Goal: Navigation & Orientation: Understand site structure

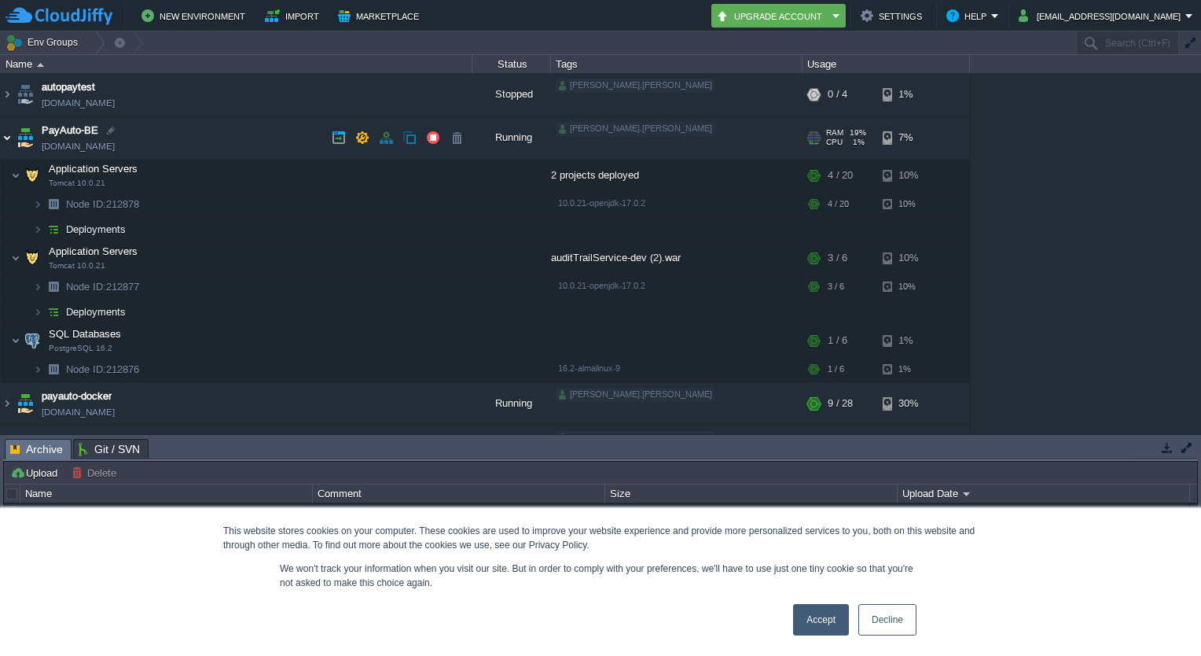
click at [7, 139] on img at bounding box center [7, 137] width 13 height 42
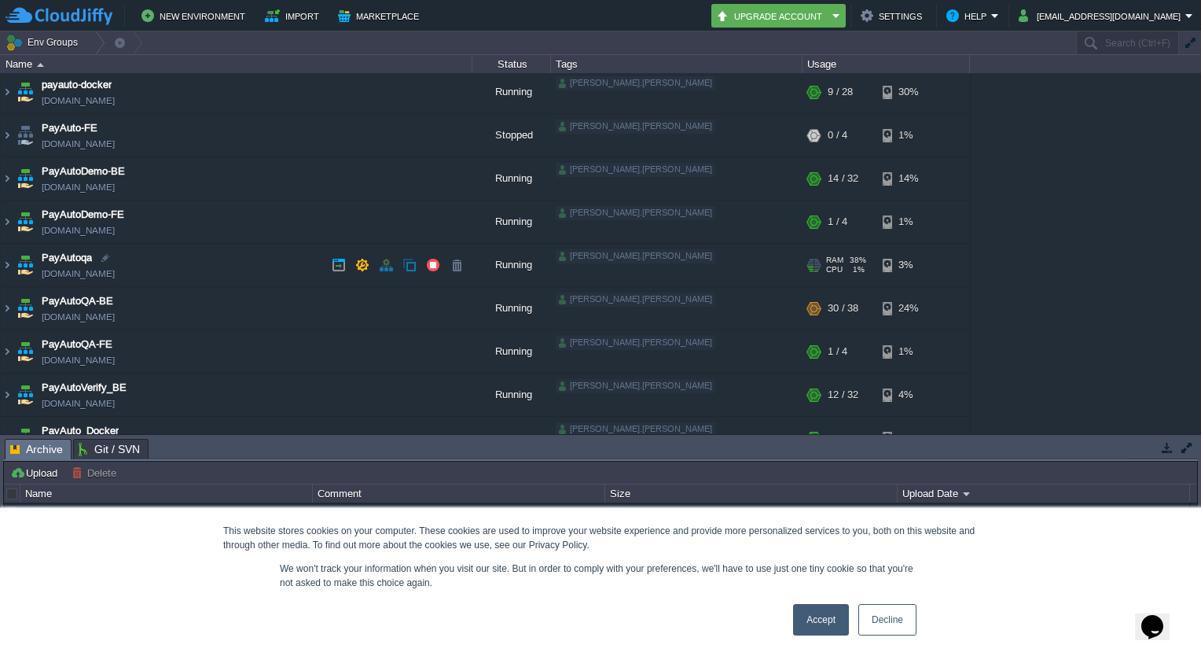
scroll to position [87, 0]
click at [6, 307] on img at bounding box center [7, 310] width 13 height 42
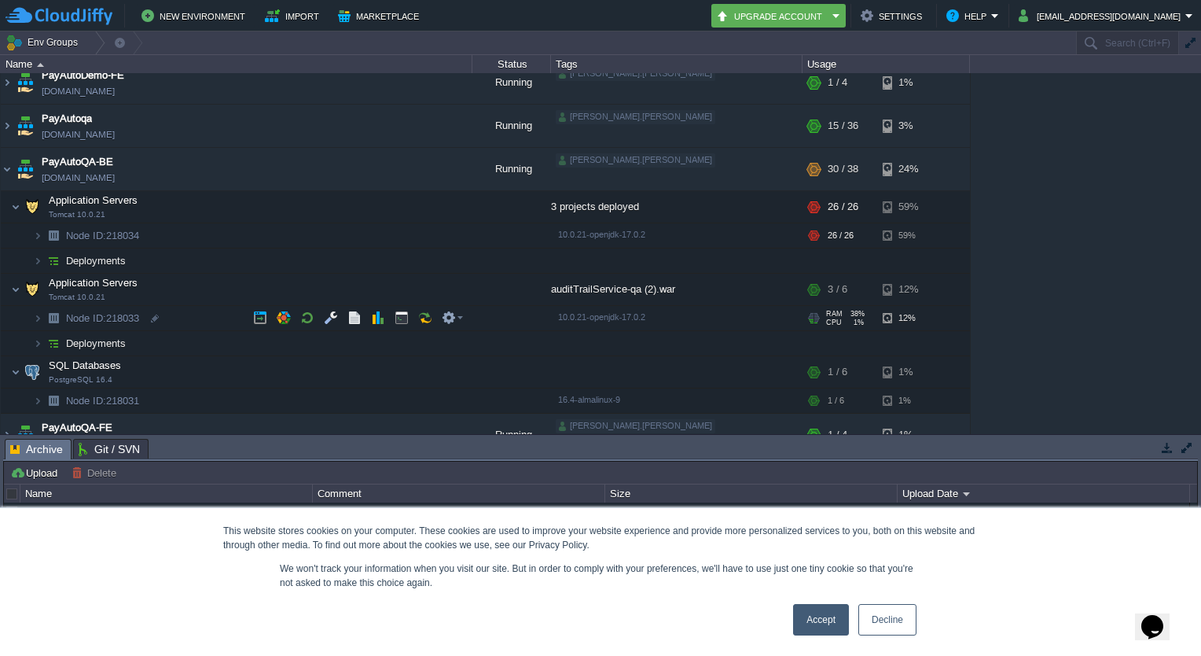
scroll to position [188, 0]
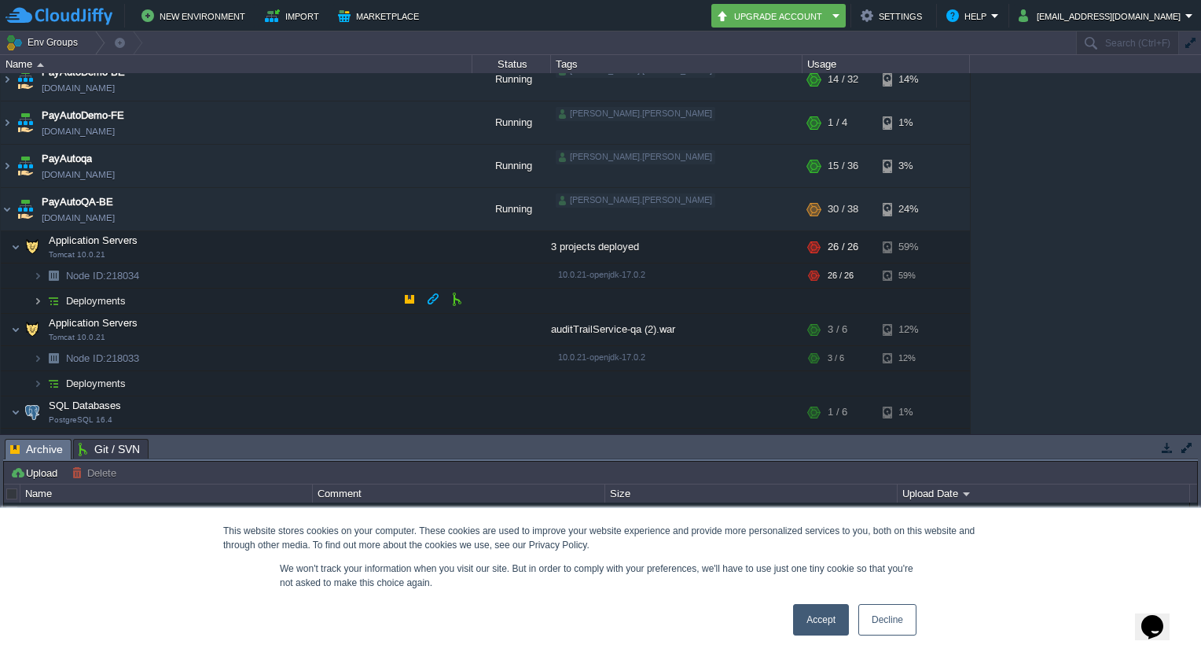
click at [39, 297] on img at bounding box center [37, 301] width 9 height 24
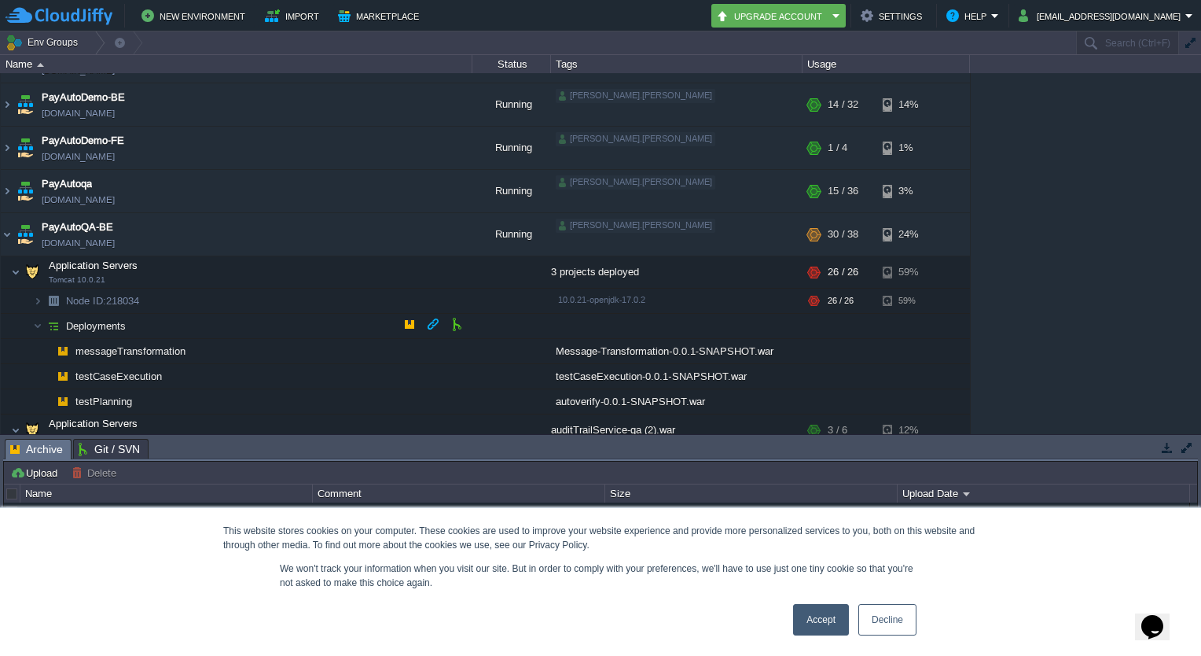
scroll to position [164, 0]
click at [461, 270] on em at bounding box center [452, 270] width 21 height 14
click at [833, 618] on link "Accept" at bounding box center [821, 619] width 56 height 31
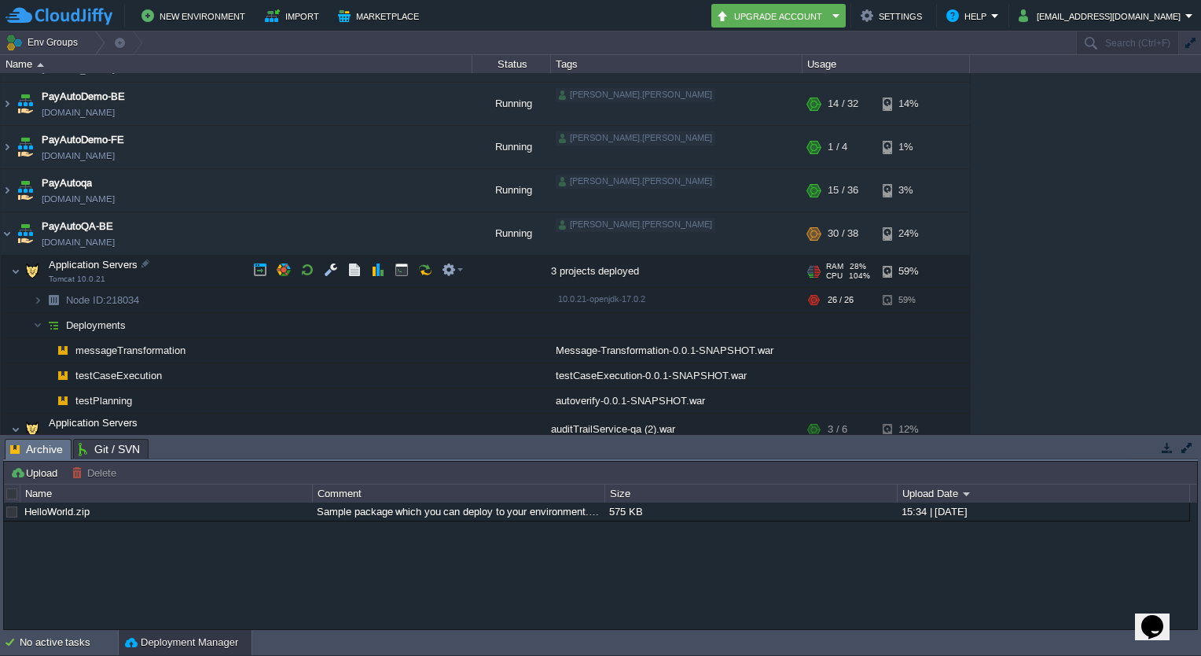
scroll to position [113, 0]
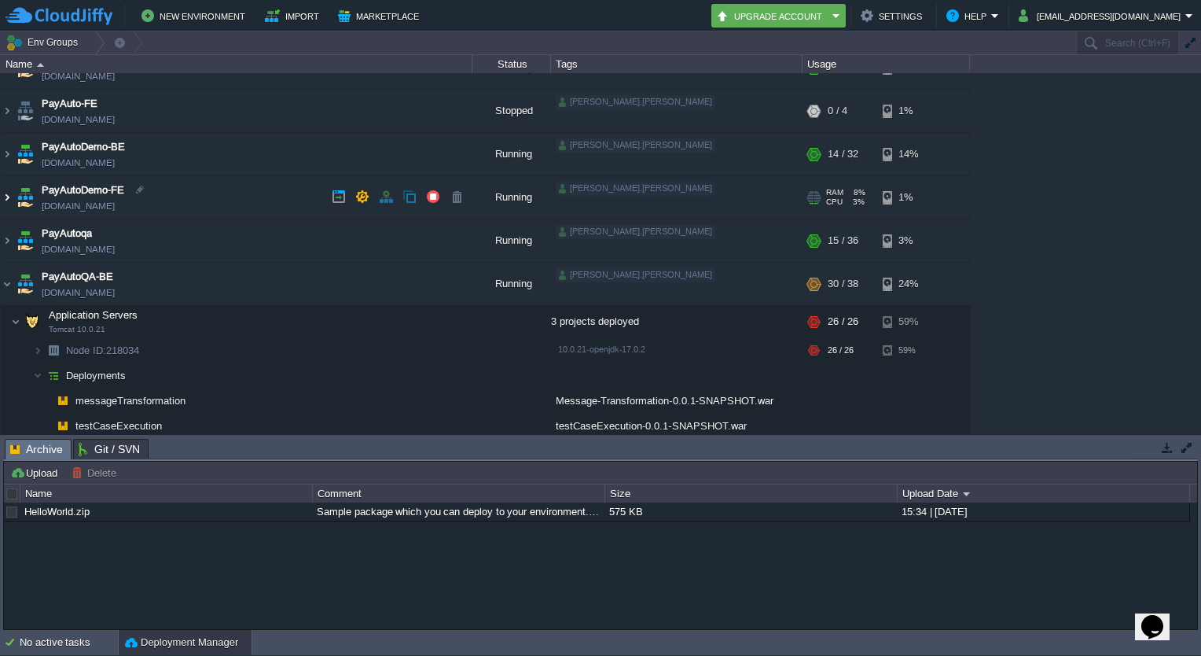
click at [3, 193] on img at bounding box center [7, 197] width 13 height 42
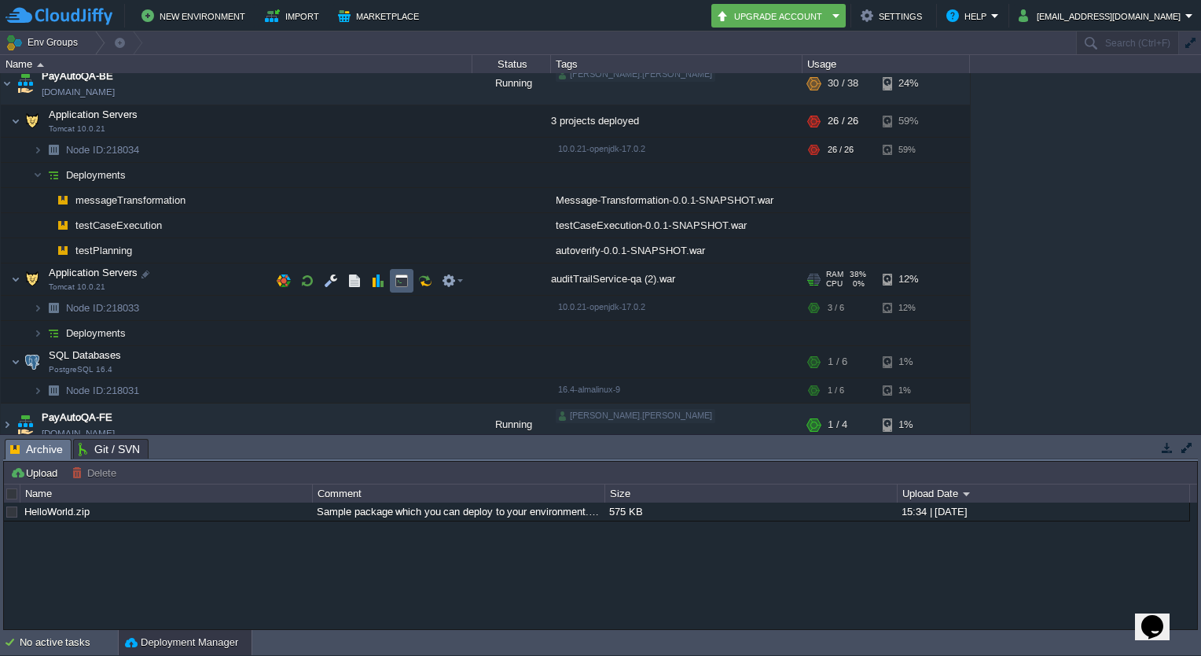
scroll to position [390, 0]
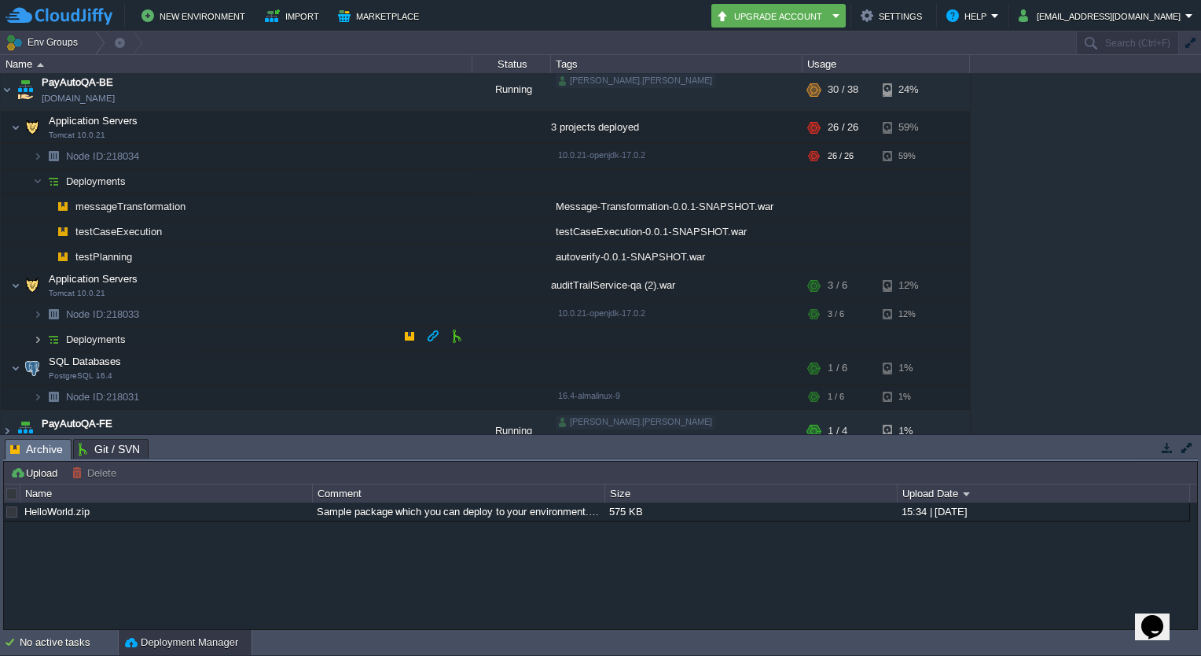
click at [38, 333] on img at bounding box center [37, 339] width 9 height 24
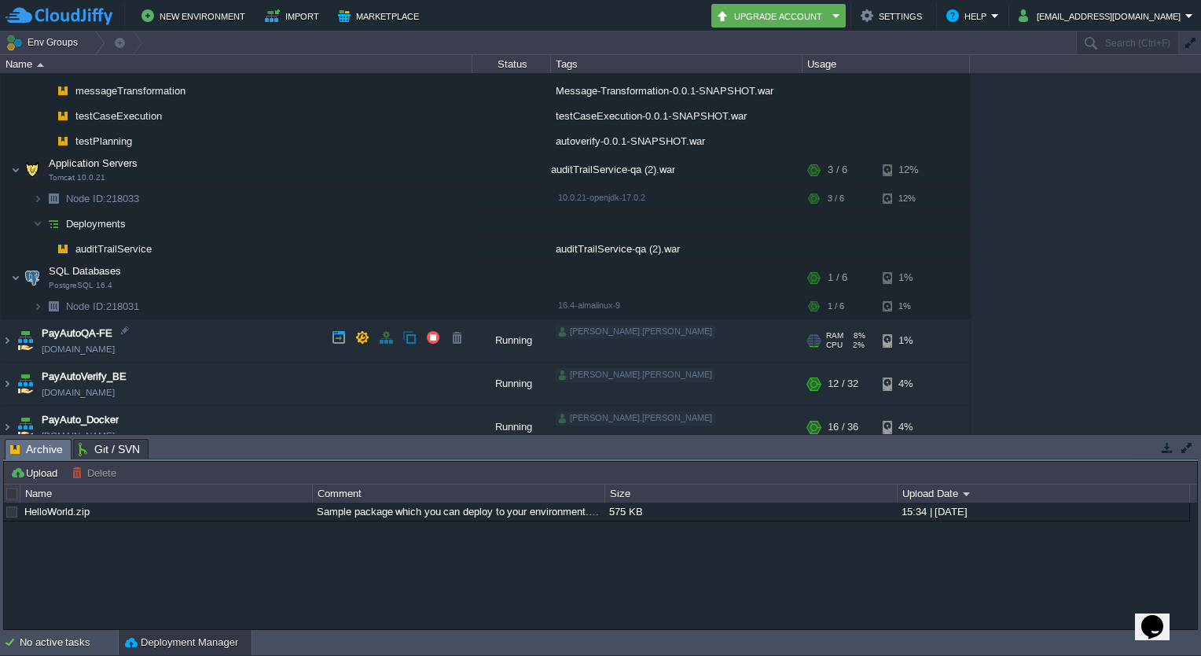
scroll to position [503, 0]
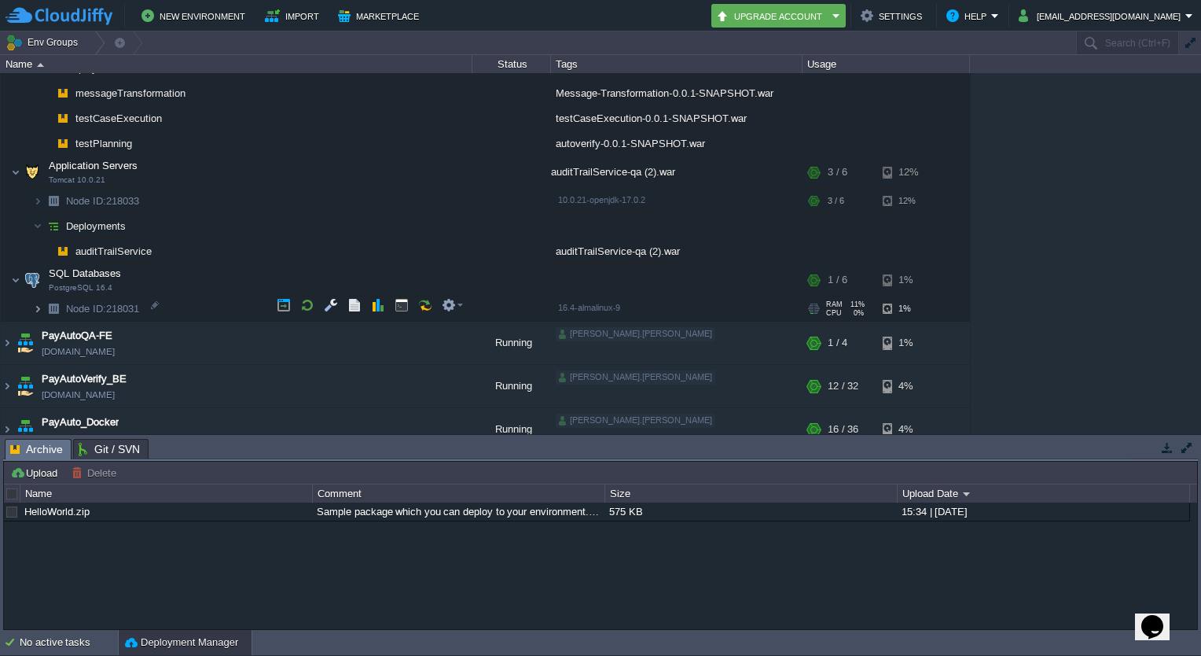
click at [39, 302] on img at bounding box center [37, 308] width 9 height 24
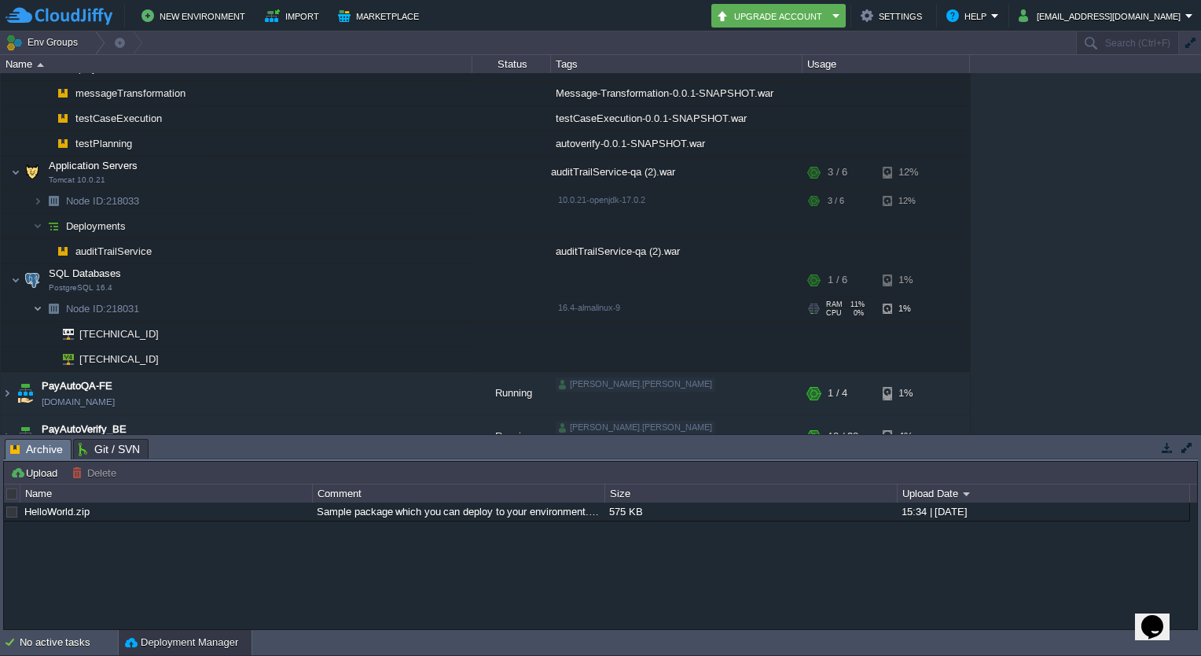
click at [39, 302] on img at bounding box center [37, 308] width 9 height 24
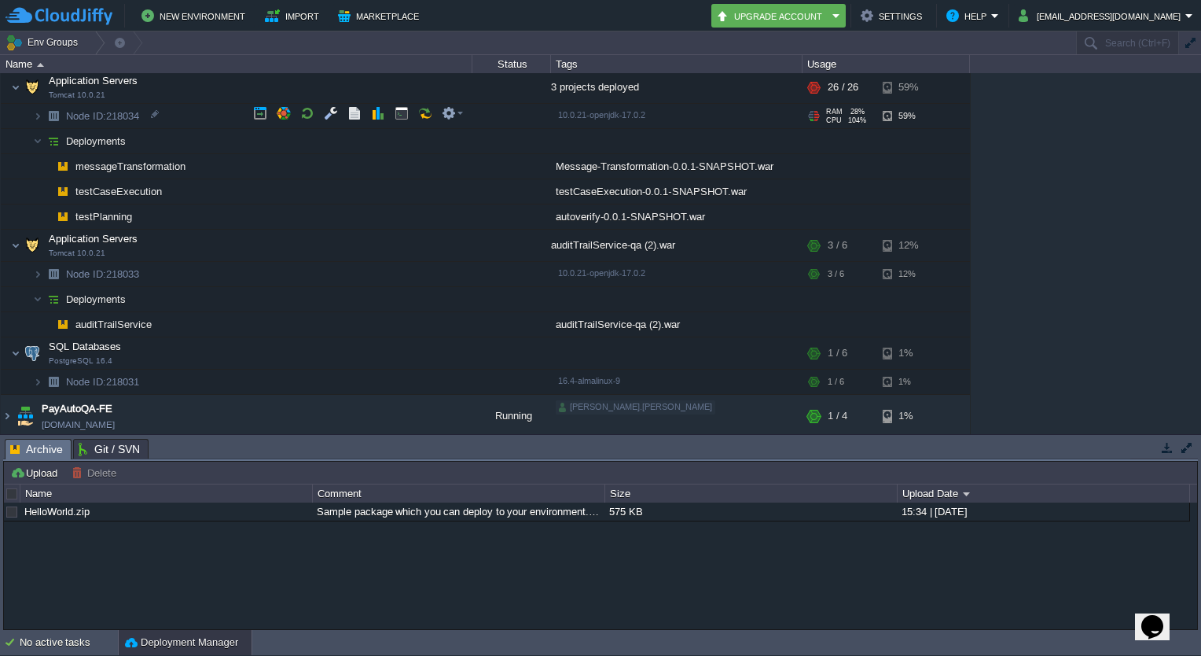
scroll to position [340, 0]
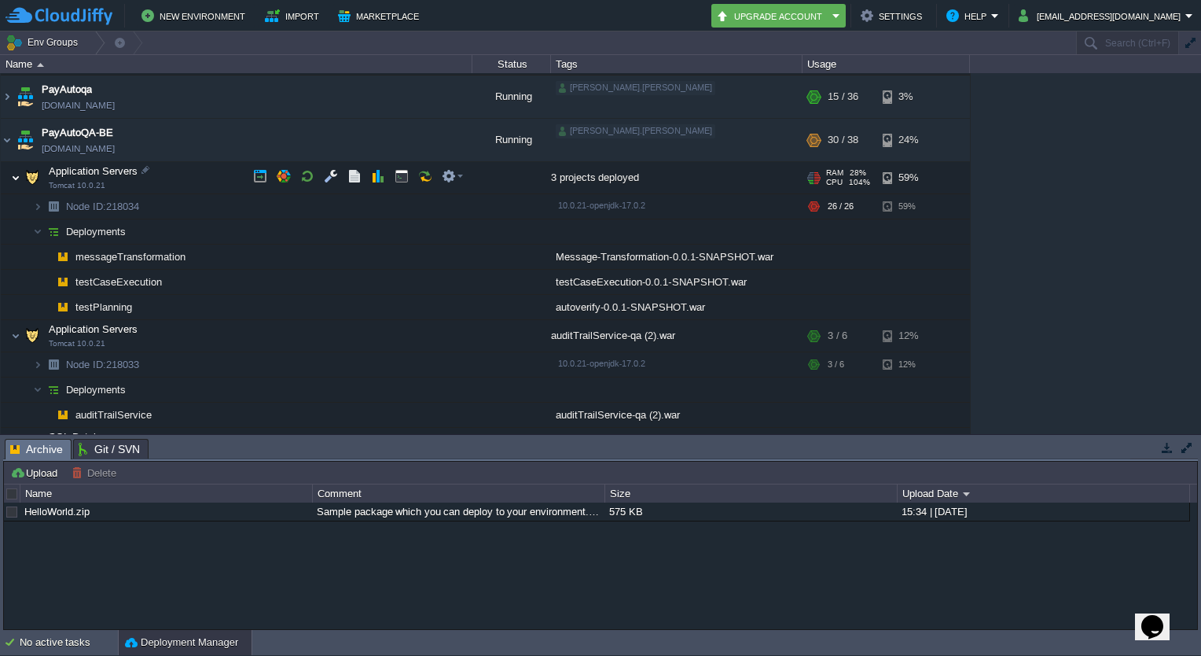
click at [12, 175] on img at bounding box center [15, 177] width 9 height 31
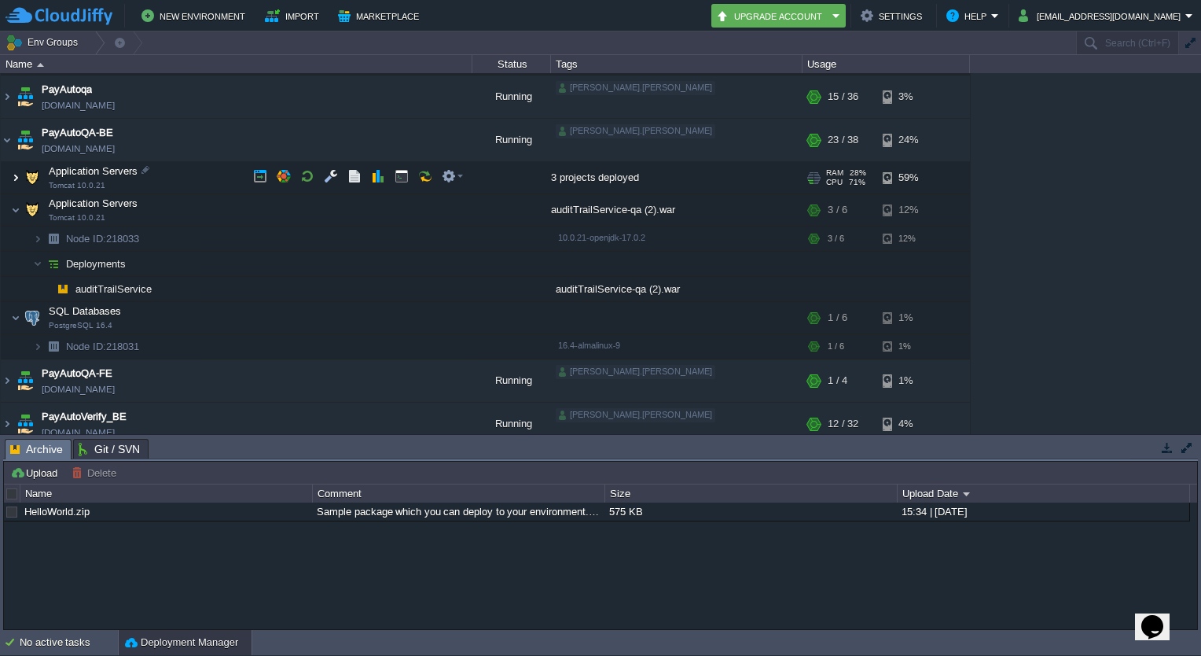
click at [16, 172] on img at bounding box center [15, 177] width 9 height 31
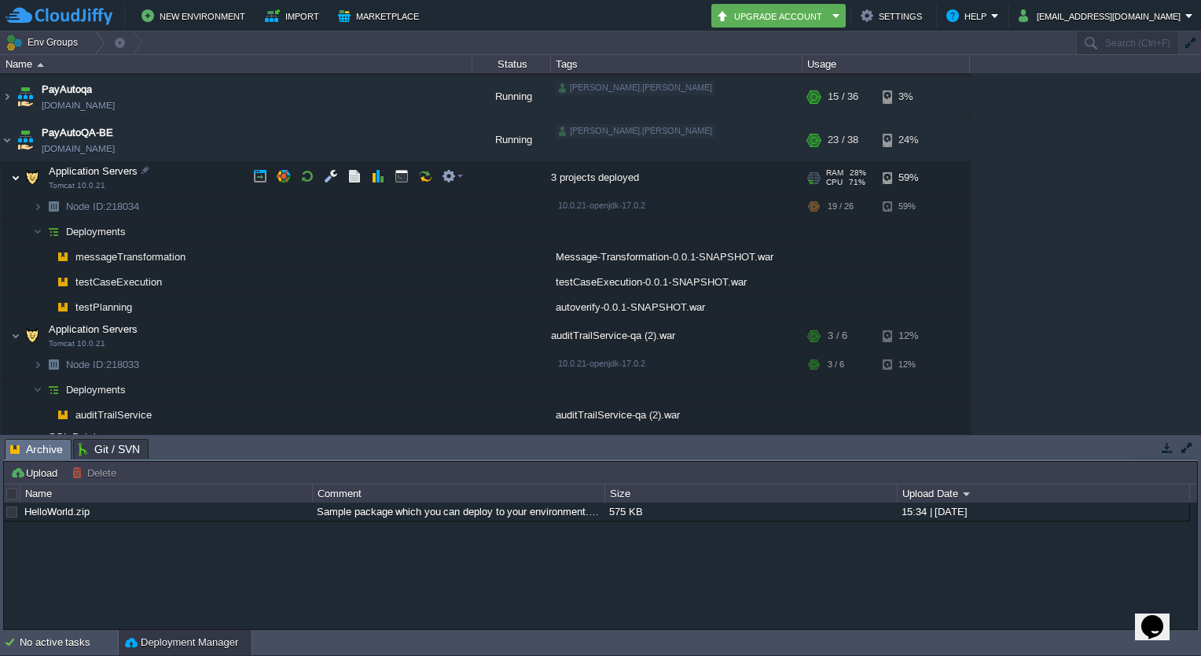
click at [16, 172] on img at bounding box center [15, 177] width 9 height 31
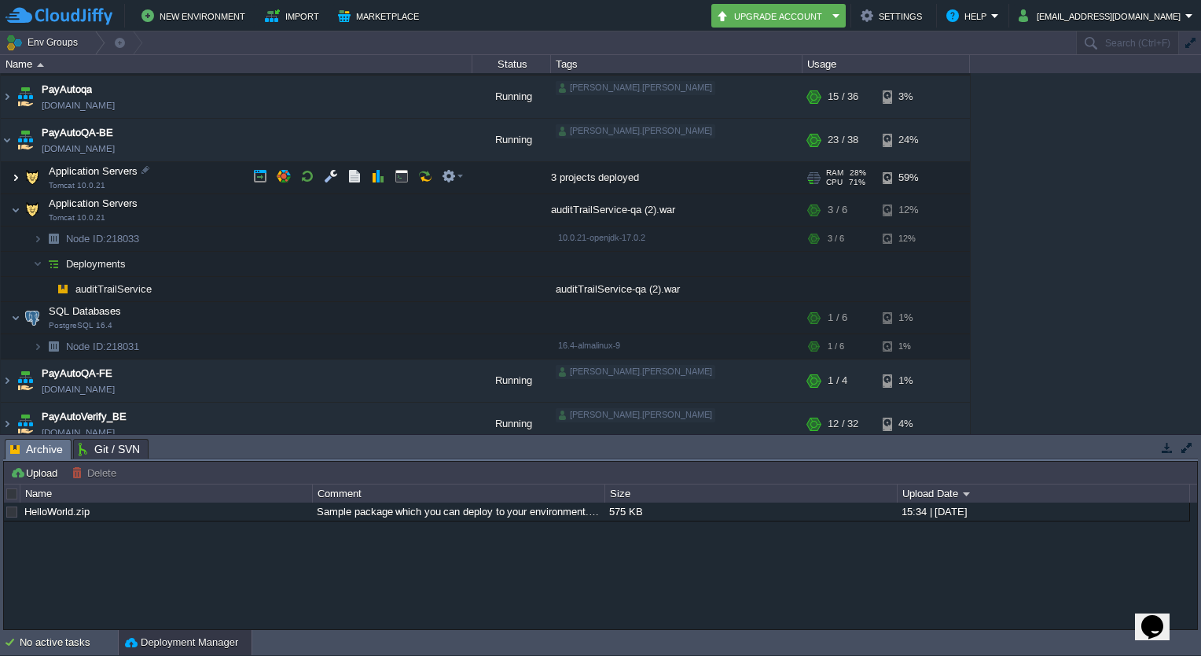
click at [16, 172] on img at bounding box center [15, 177] width 9 height 31
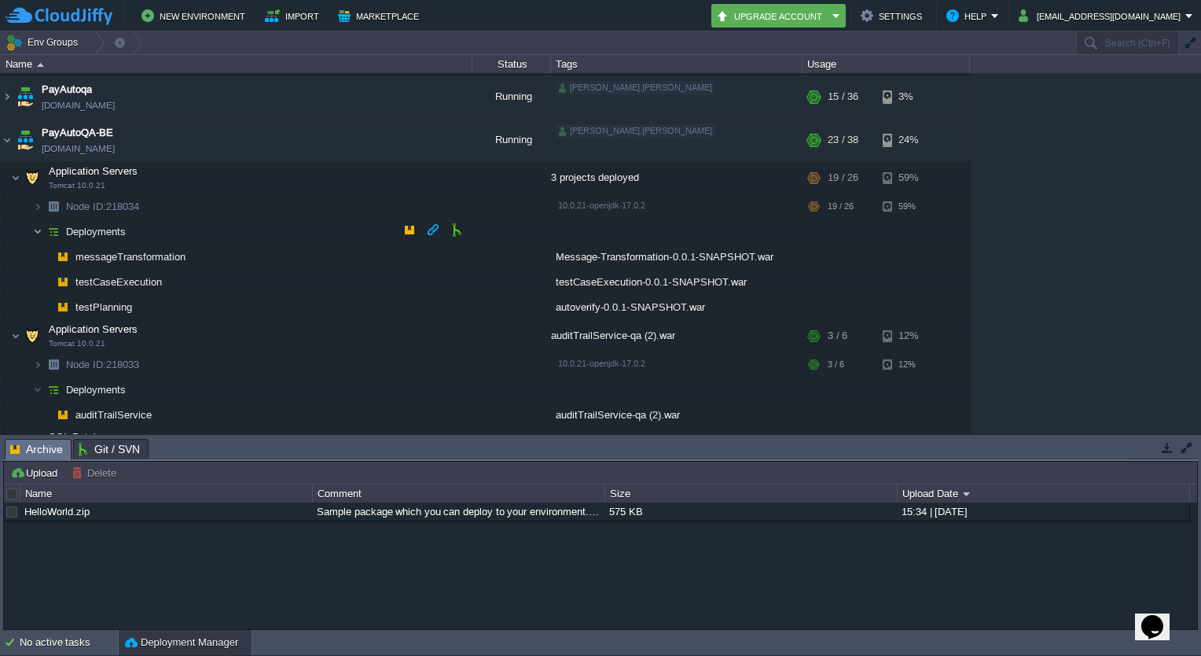
click at [41, 229] on img at bounding box center [37, 231] width 9 height 24
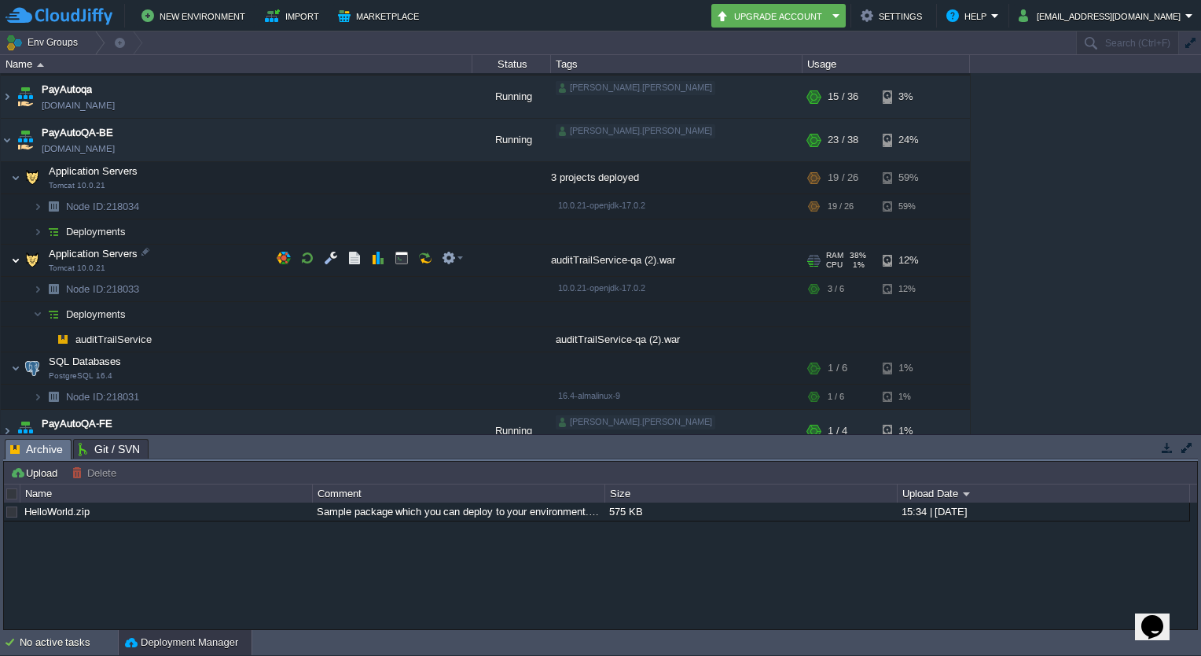
click at [12, 258] on img at bounding box center [15, 260] width 9 height 31
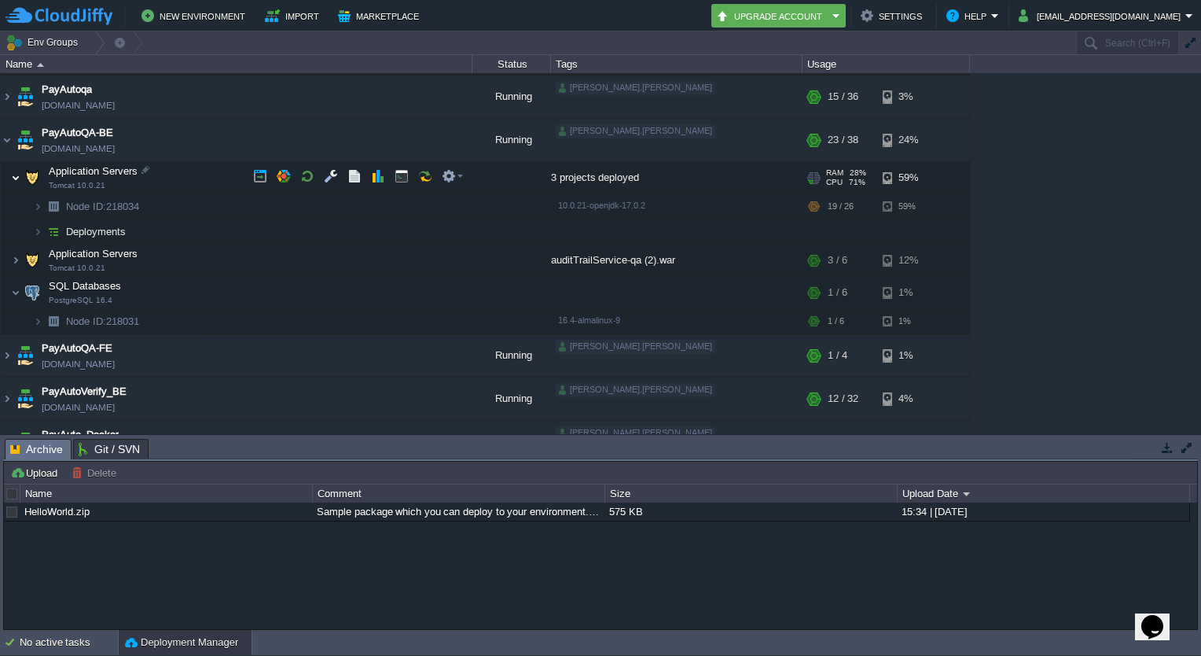
click at [16, 175] on img at bounding box center [15, 177] width 9 height 31
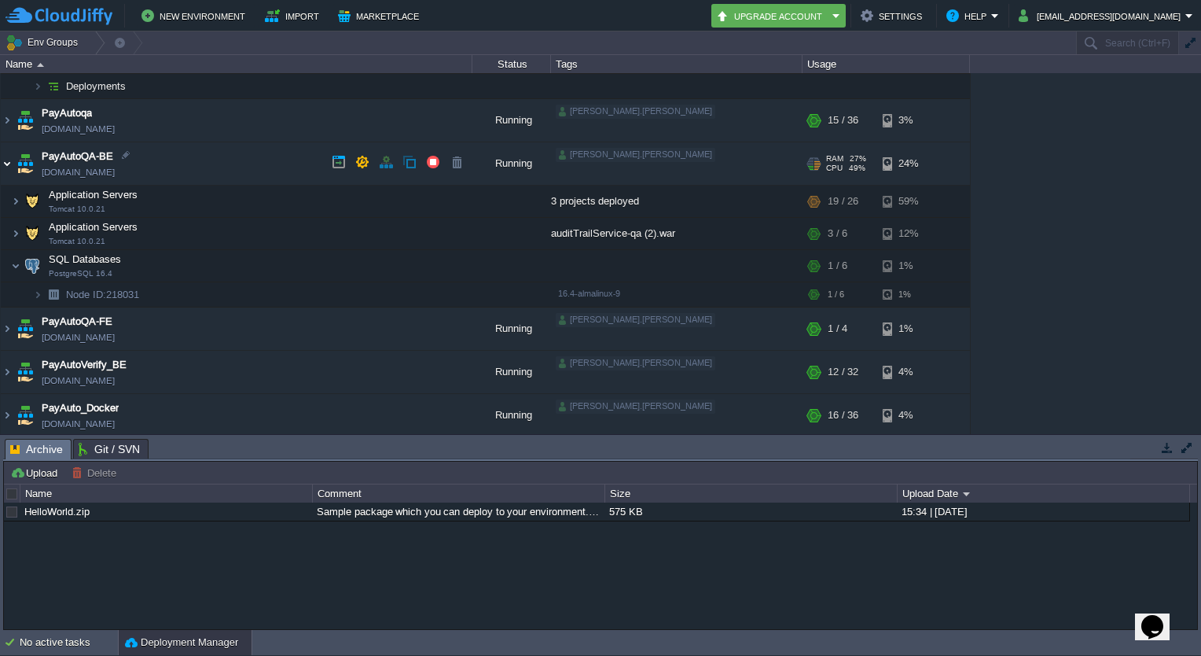
click at [7, 166] on img at bounding box center [7, 163] width 13 height 42
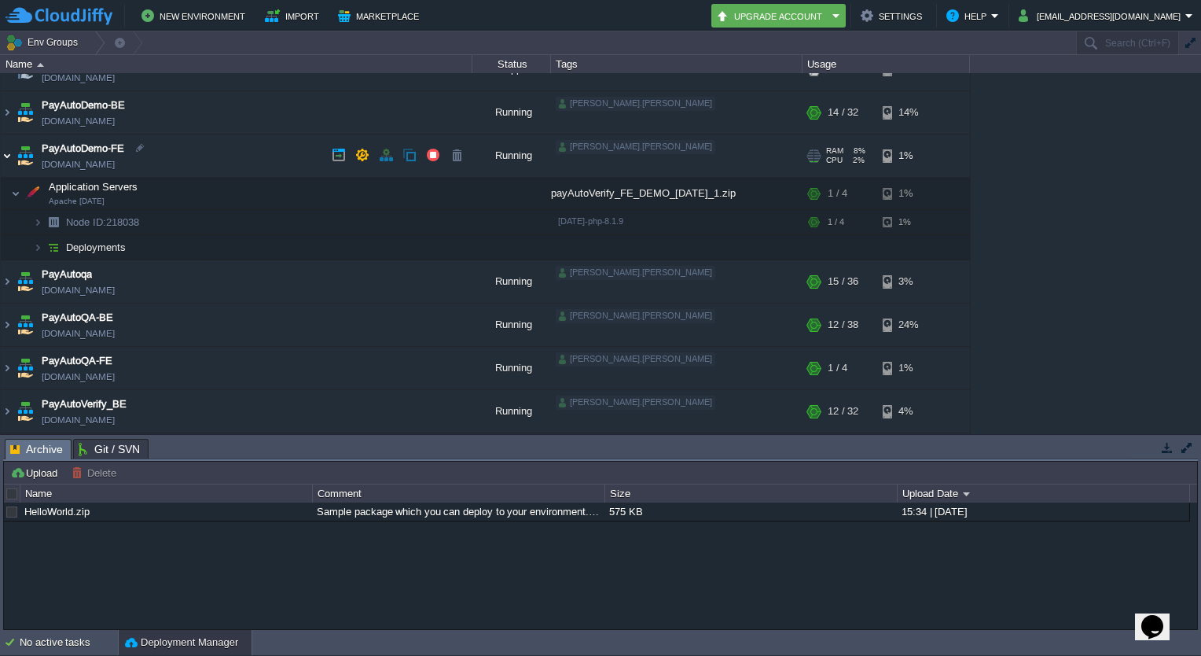
scroll to position [153, 0]
click at [4, 156] on img at bounding box center [7, 158] width 13 height 42
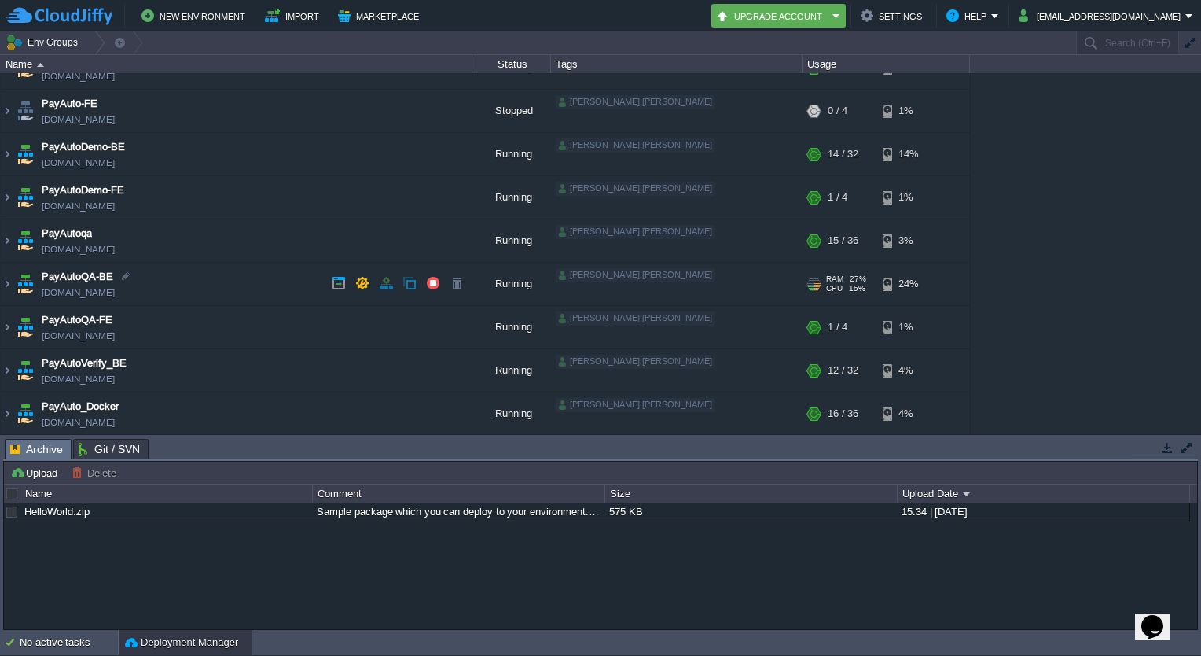
click at [13, 283] on td "PayAutoQA-BE [DOMAIN_NAME]" at bounding box center [237, 284] width 472 height 43
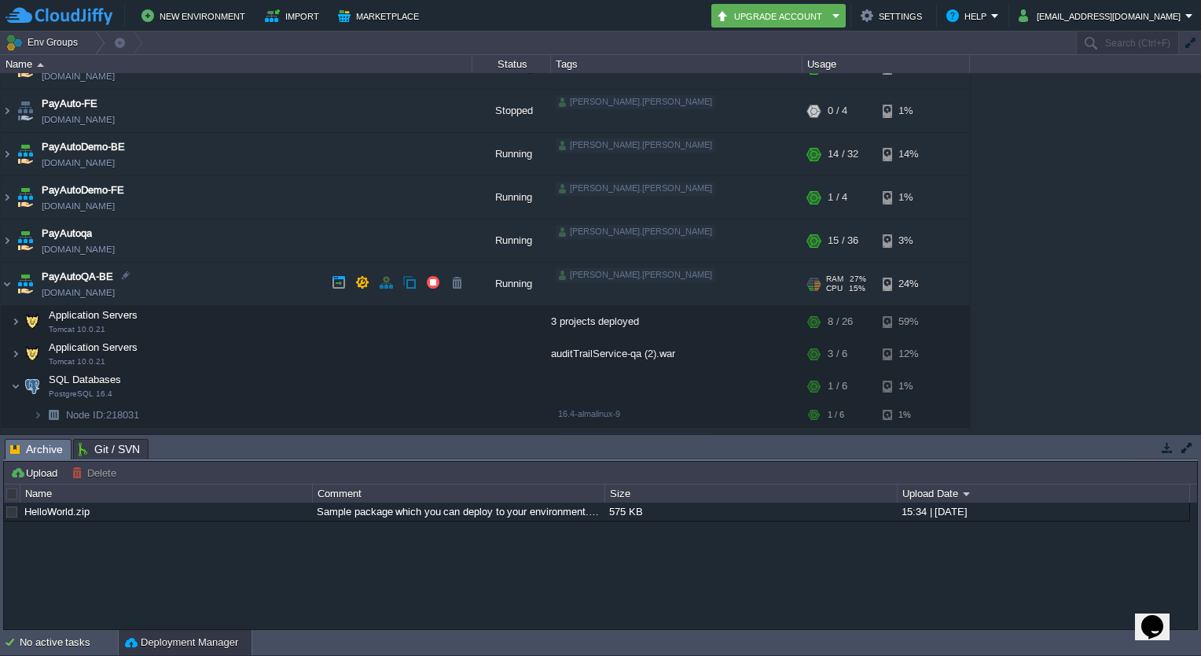
scroll to position [142, 0]
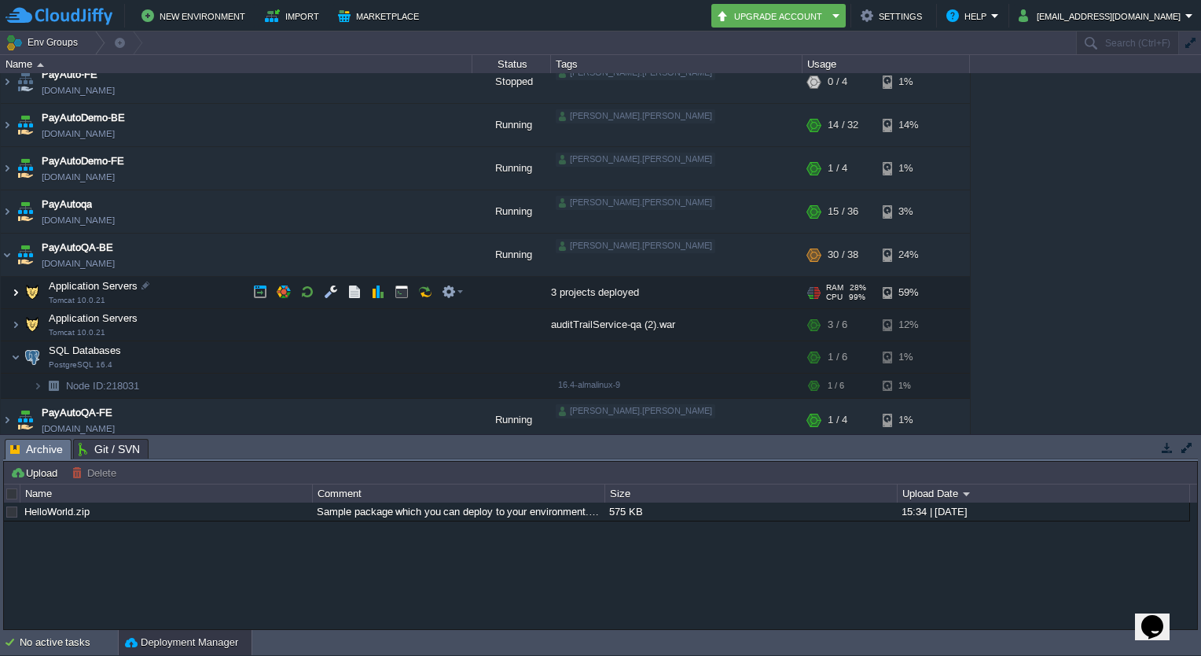
click at [14, 288] on img at bounding box center [15, 292] width 9 height 31
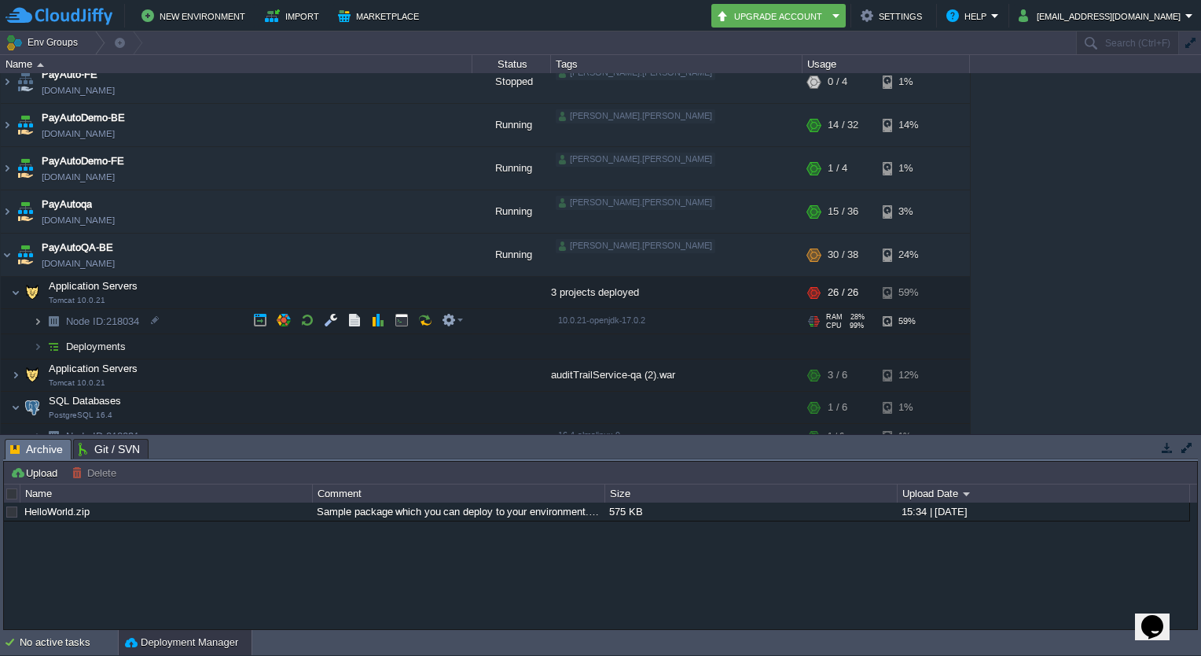
click at [38, 322] on img at bounding box center [37, 321] width 9 height 24
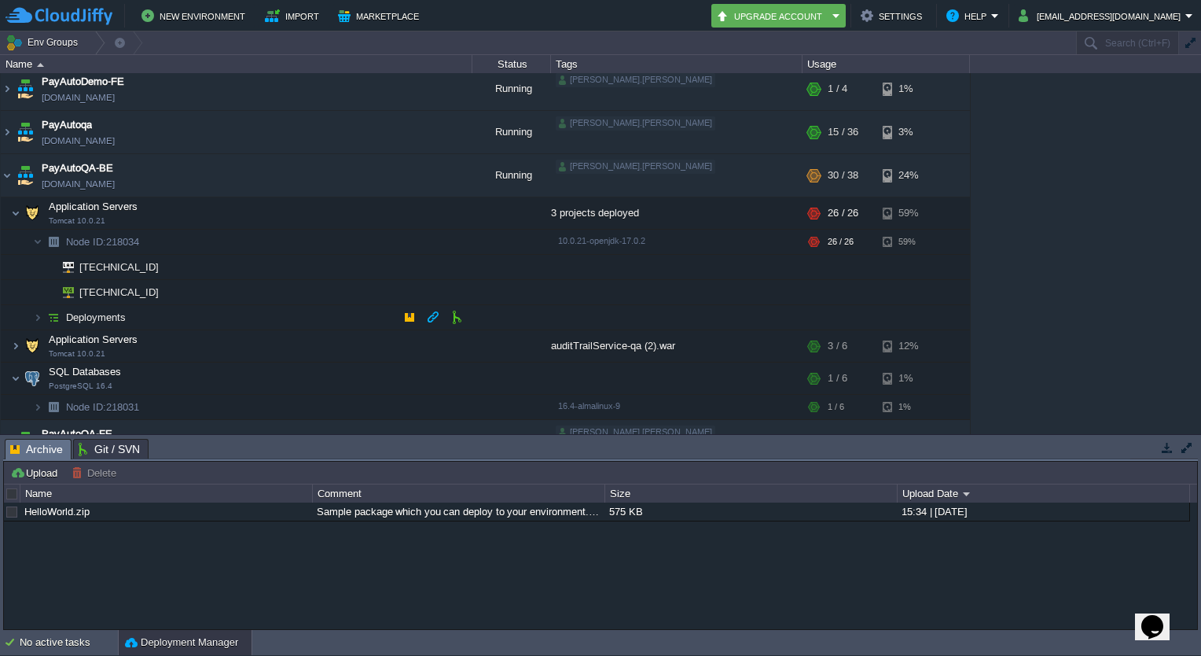
scroll to position [220, 0]
click at [38, 316] on img at bounding box center [37, 319] width 9 height 24
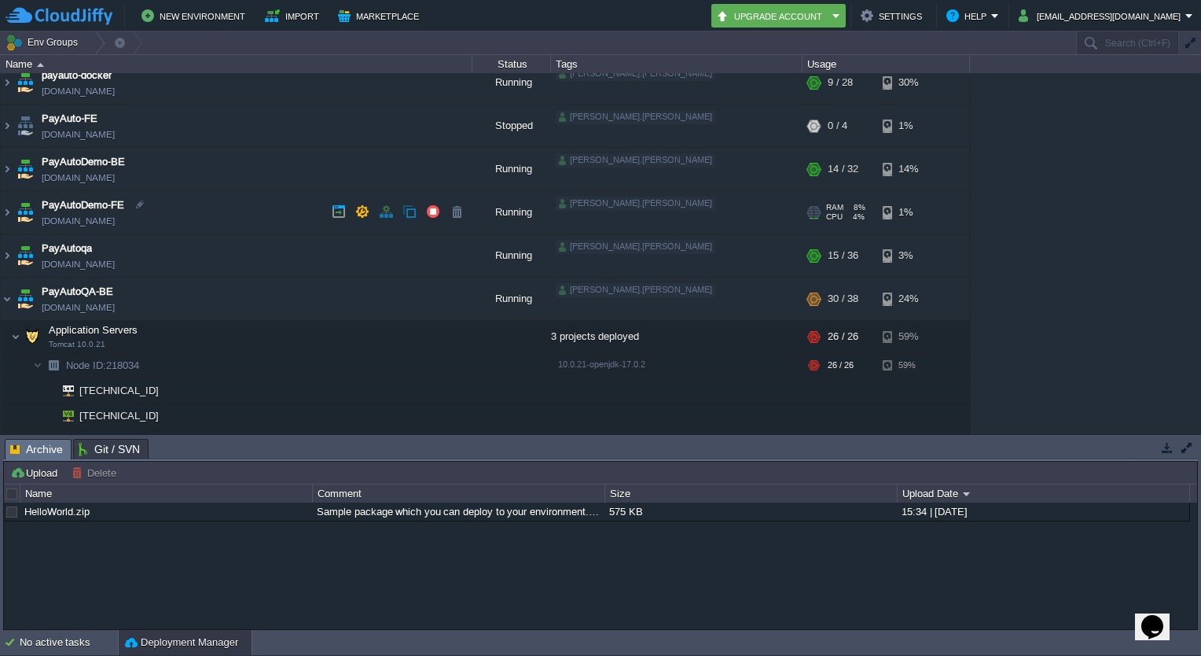
scroll to position [97, 0]
click at [8, 300] on img at bounding box center [7, 299] width 13 height 42
